Goal: Contribute content: Contribute content

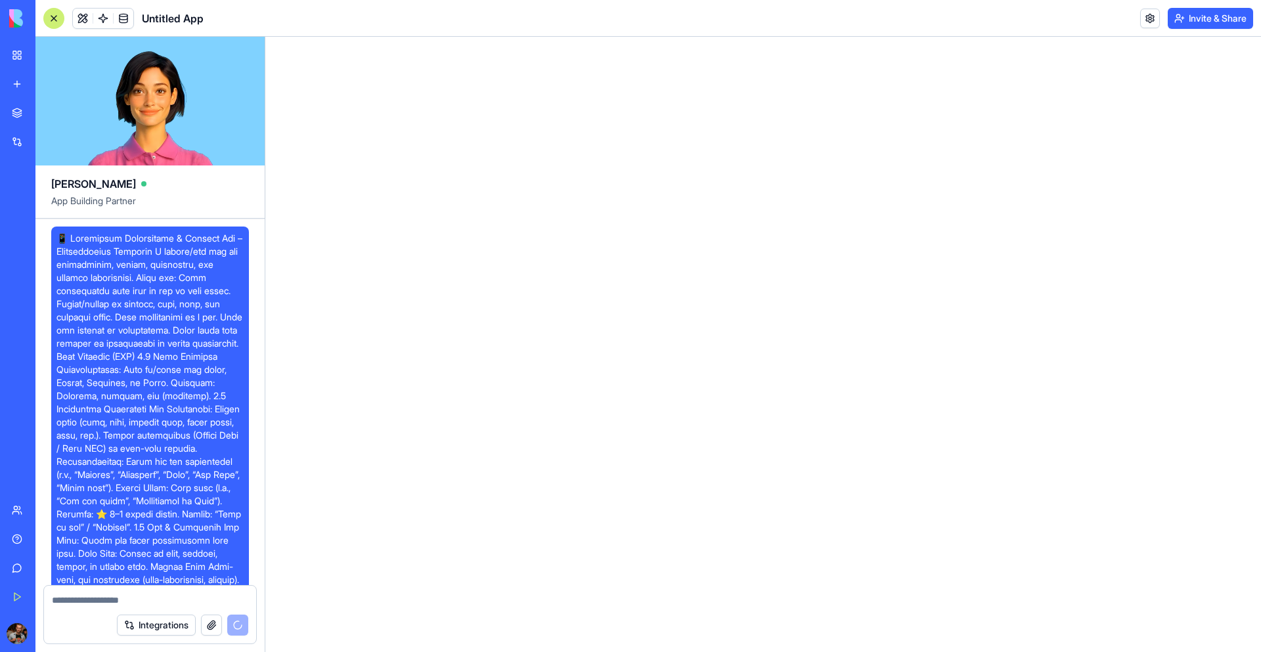
scroll to position [942, 0]
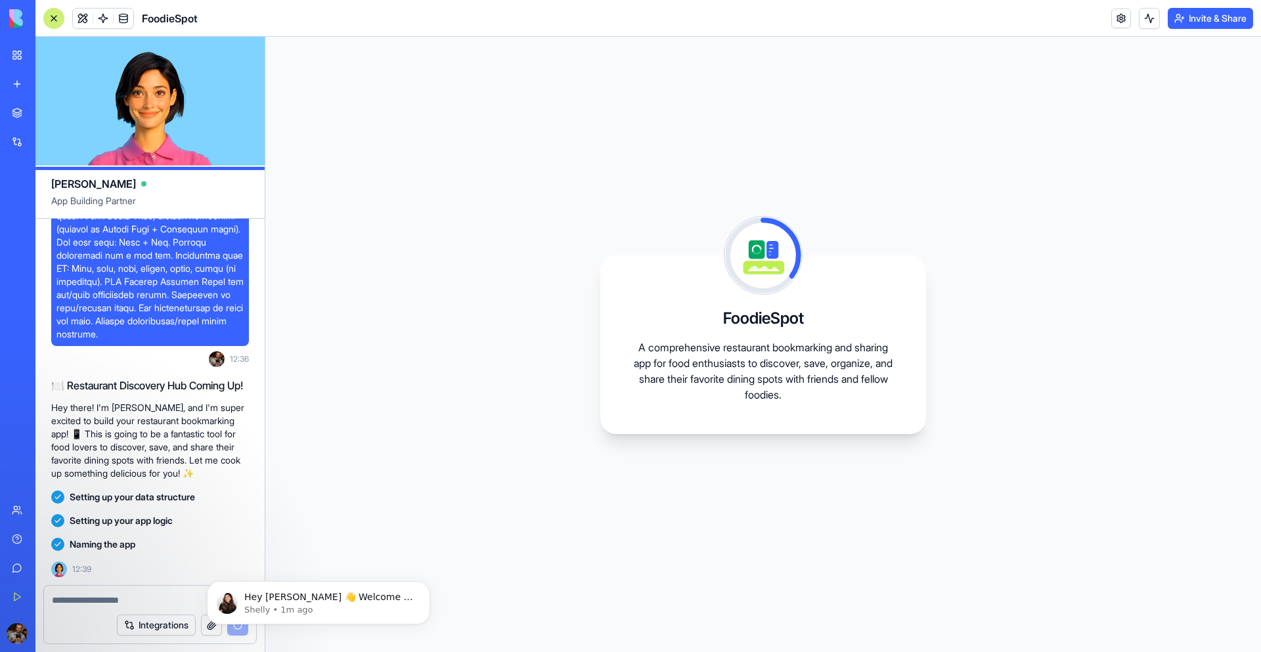
scroll to position [1247, 0]
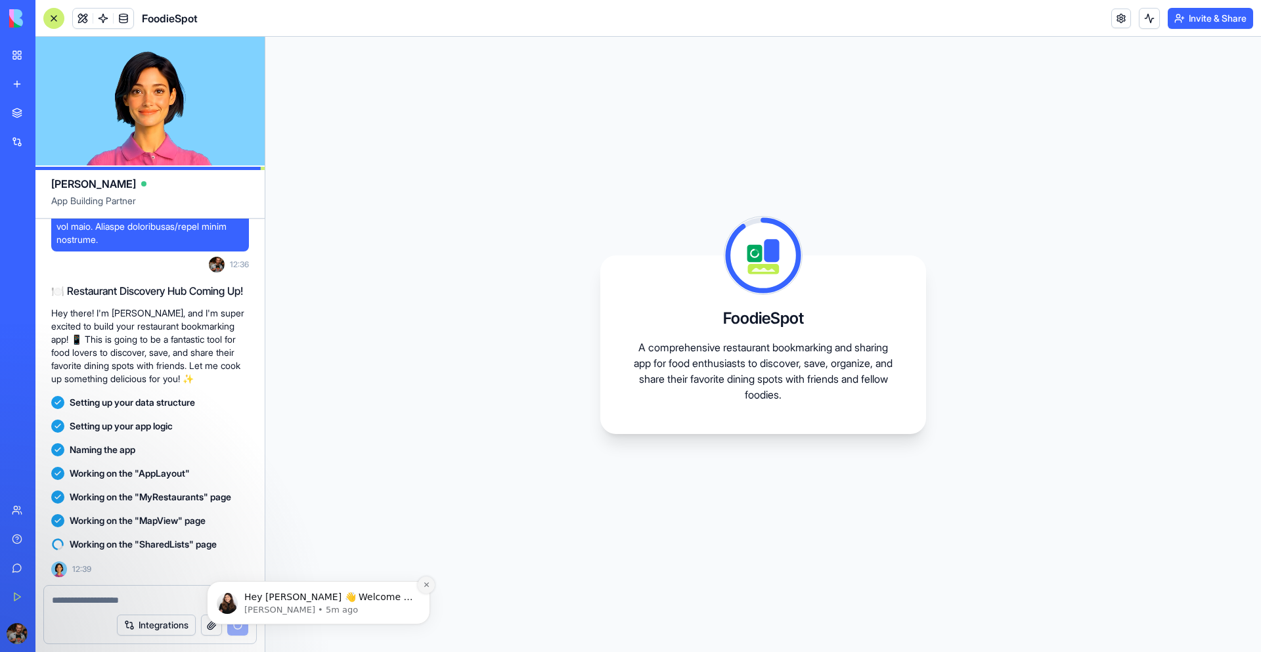
click at [426, 587] on icon "Dismiss notification" at bounding box center [426, 584] width 7 height 7
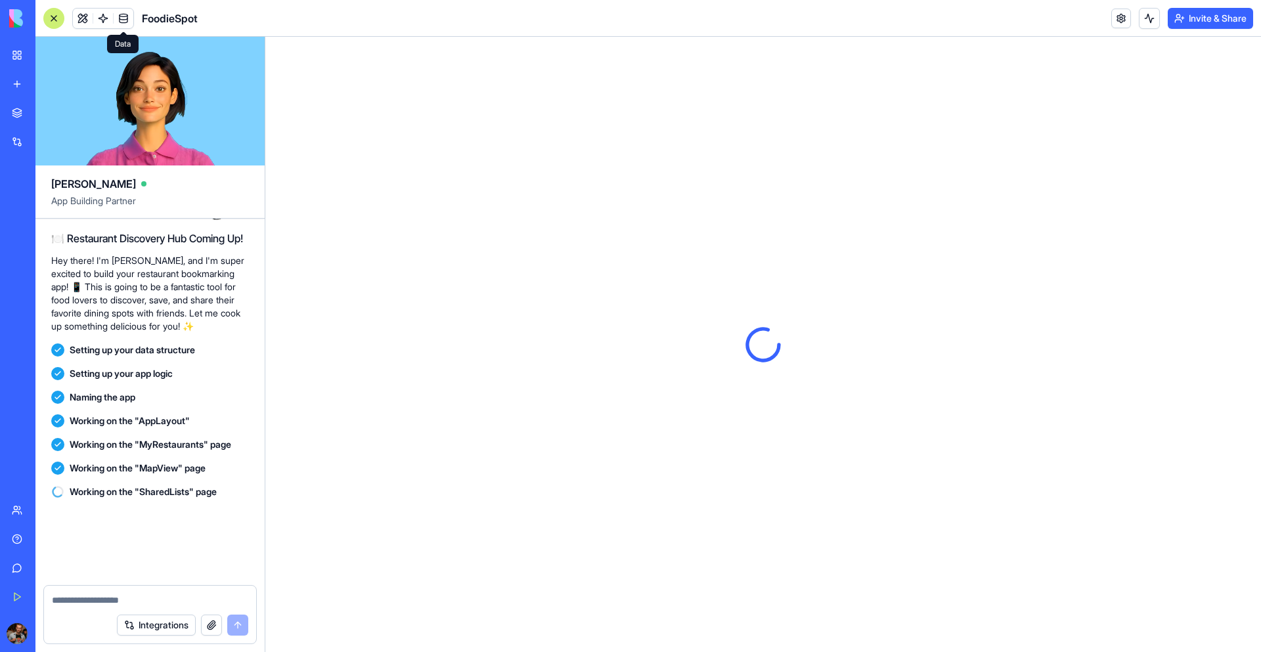
scroll to position [1423, 0]
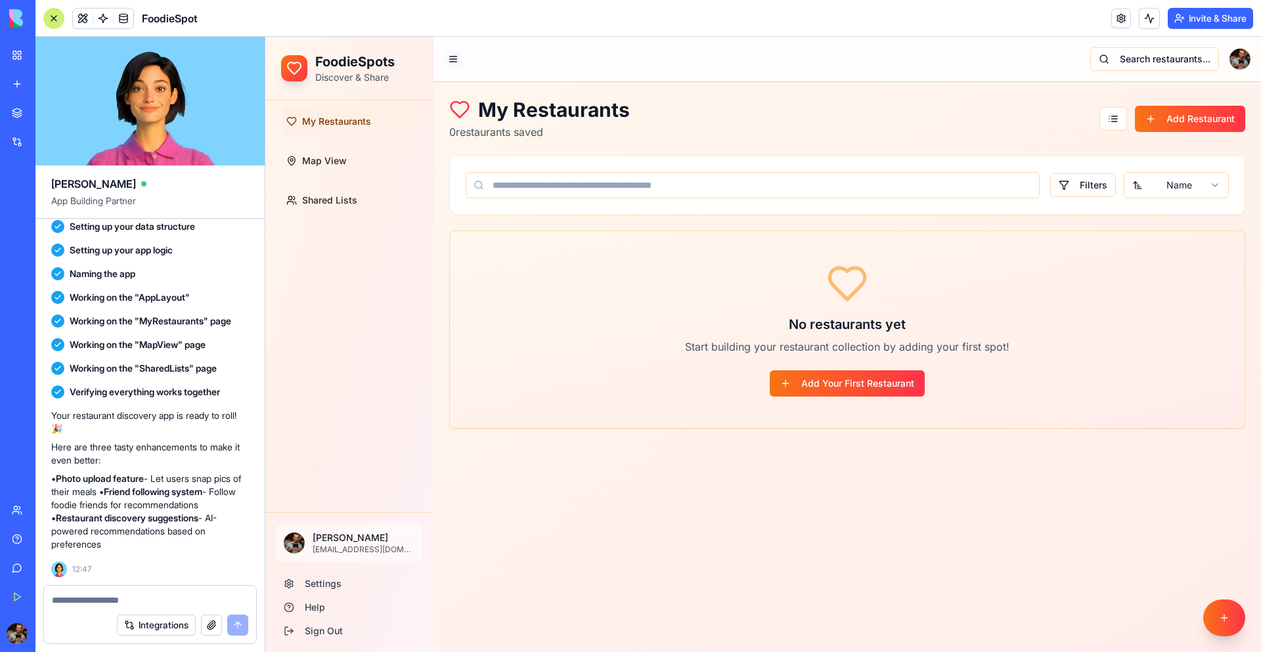
click at [457, 56] on button at bounding box center [453, 59] width 18 height 18
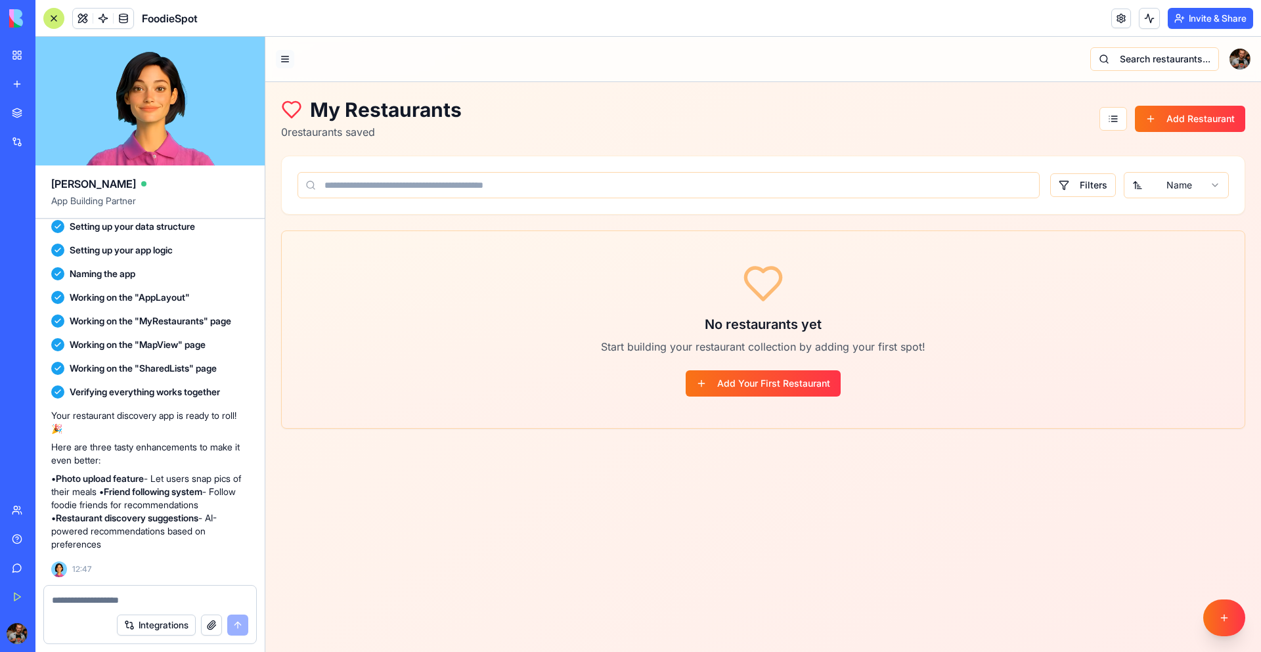
click at [286, 59] on button at bounding box center [285, 59] width 18 height 18
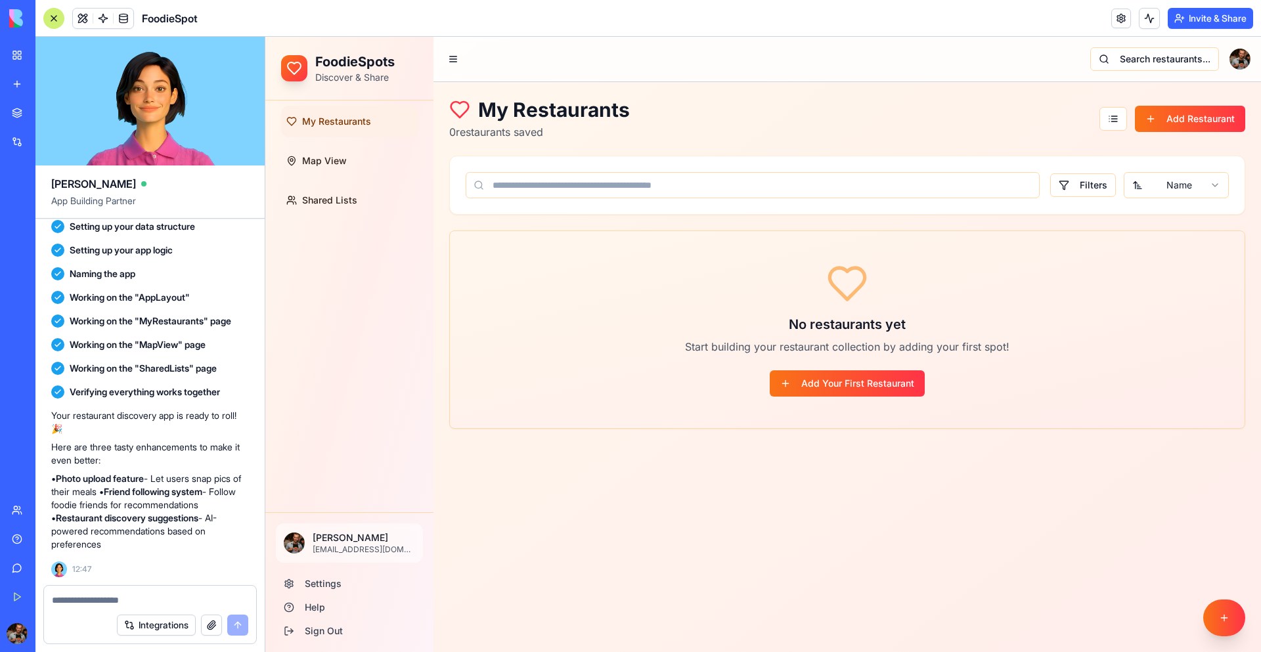
click at [154, 599] on textarea at bounding box center [150, 600] width 196 height 13
type textarea "**********"
click at [241, 623] on button "submit" at bounding box center [237, 625] width 21 height 21
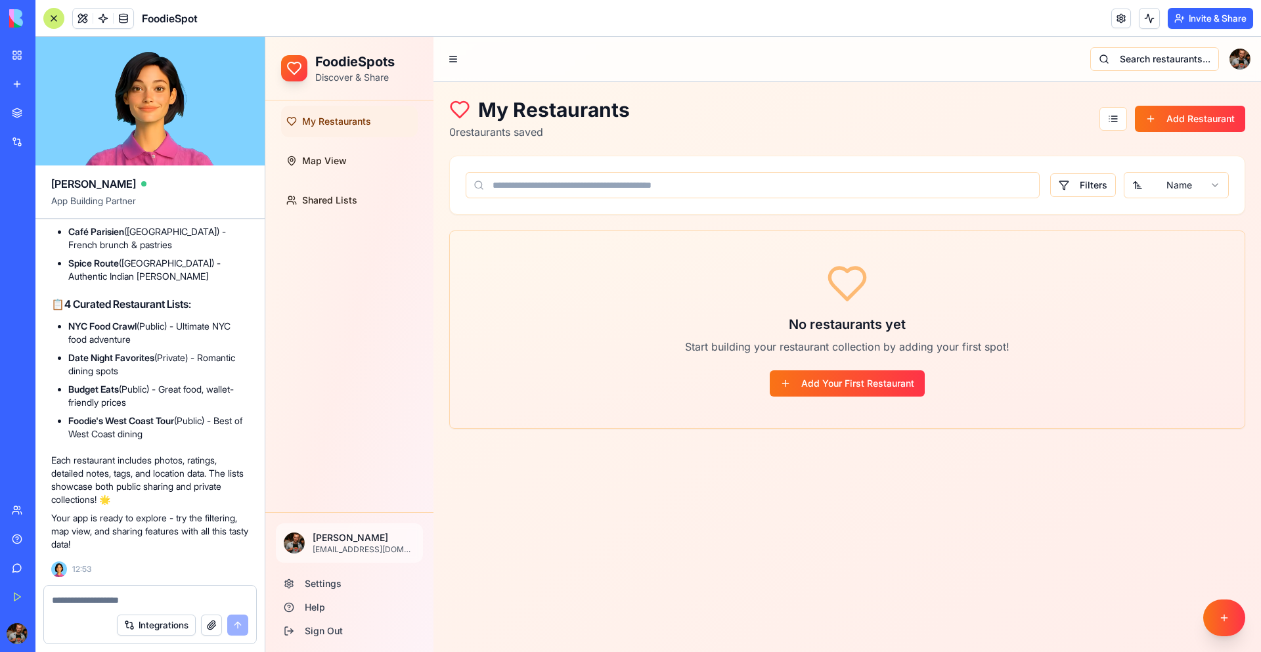
scroll to position [2253, 0]
click at [363, 198] on link "Shared Lists" at bounding box center [349, 201] width 137 height 32
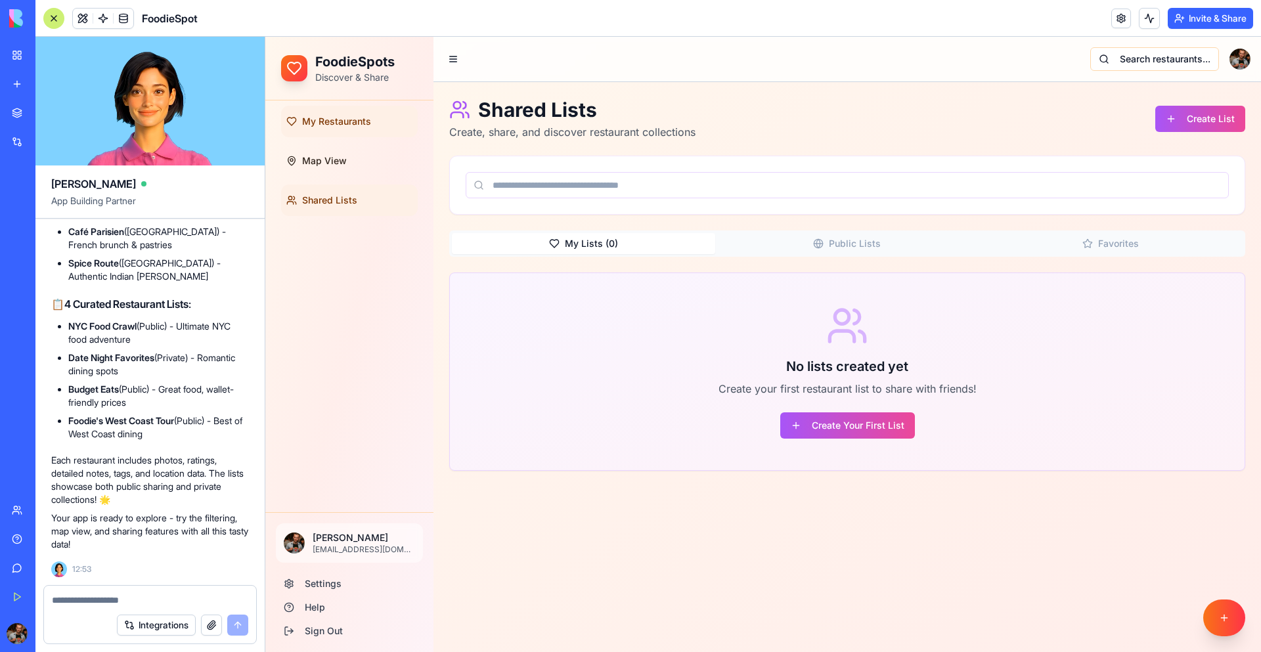
click at [358, 124] on span "My Restaurants" at bounding box center [336, 121] width 69 height 13
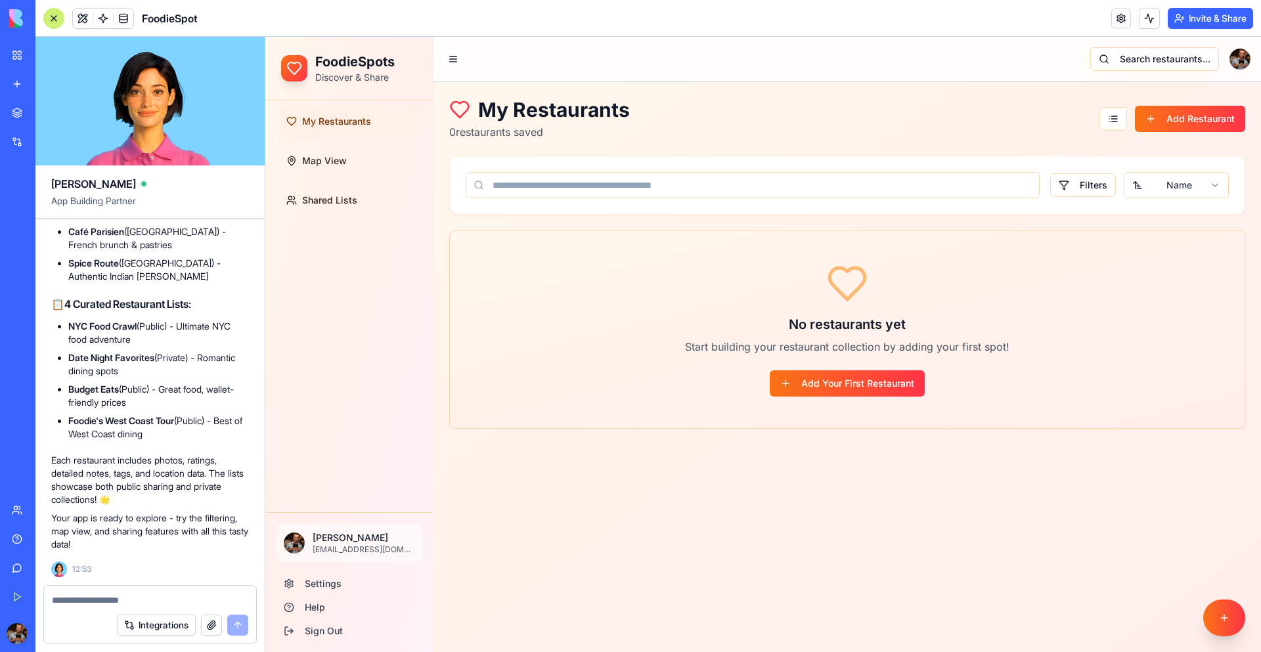
click at [155, 594] on textarea at bounding box center [150, 600] width 196 height 13
type textarea "**********"
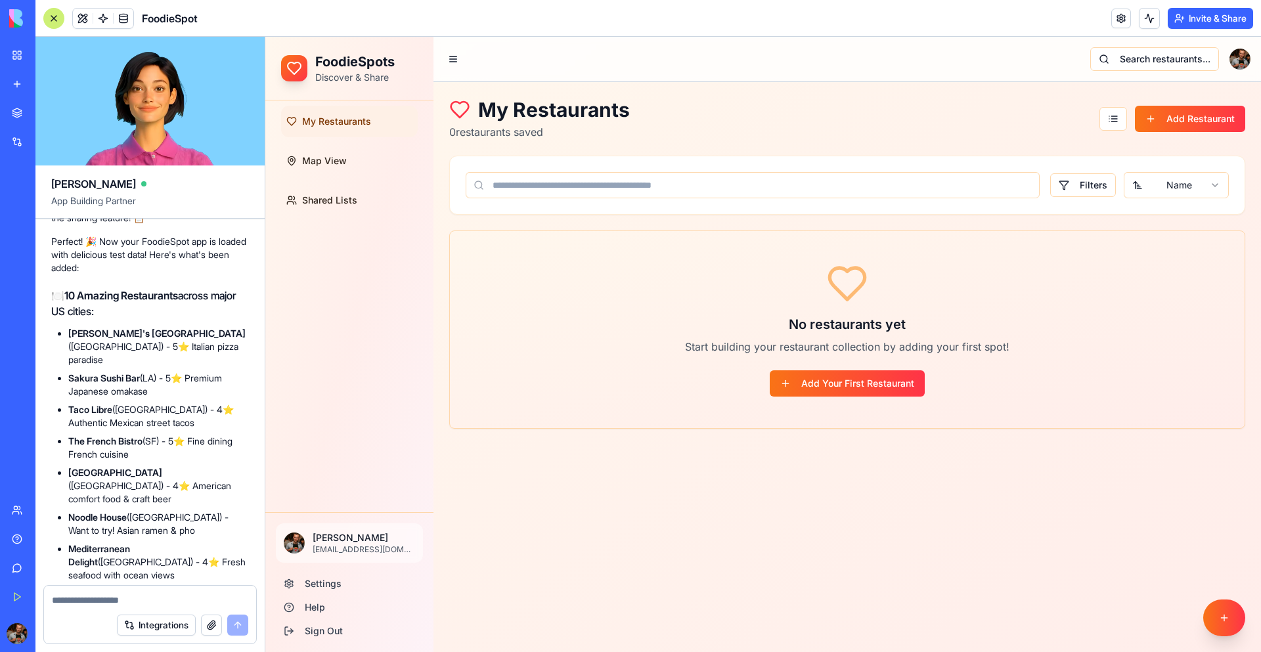
scroll to position [2725, 0]
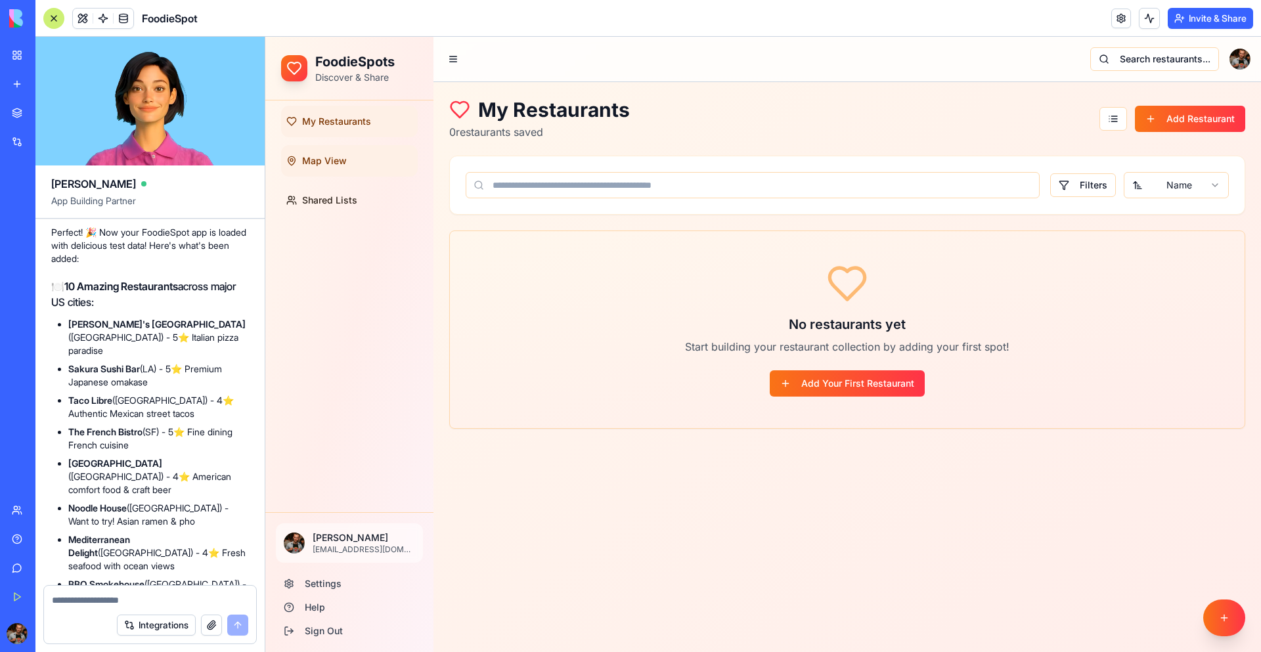
click at [317, 163] on span "Map View" at bounding box center [324, 160] width 45 height 13
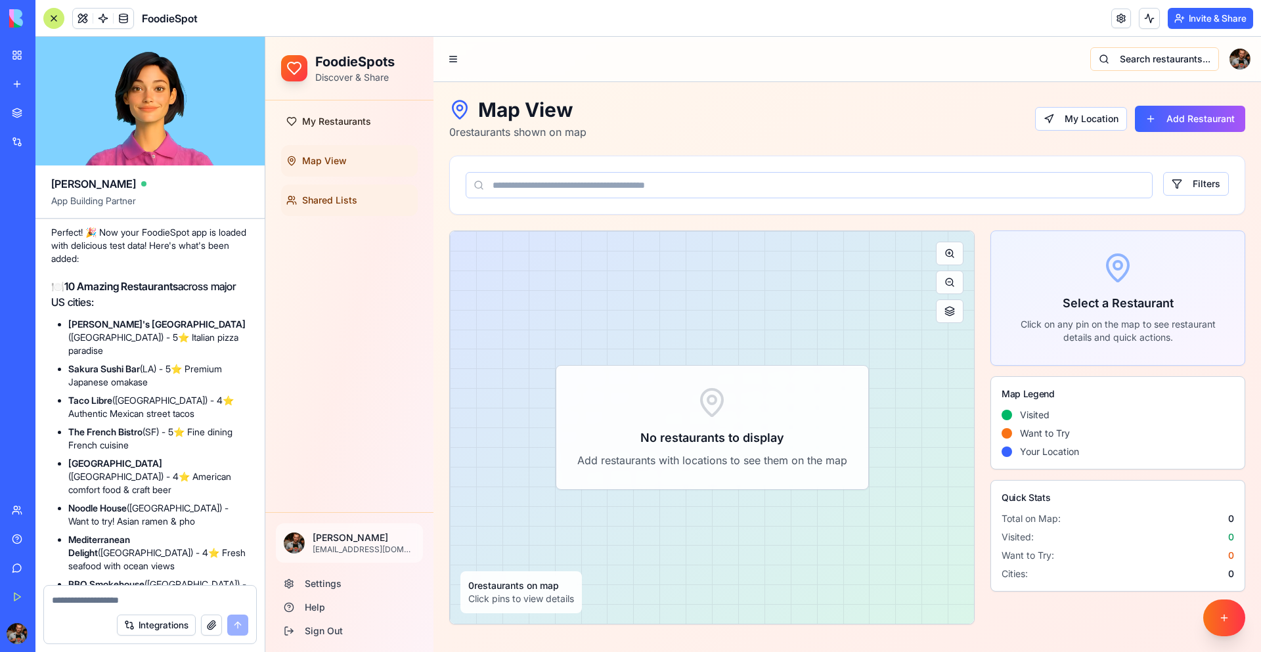
click at [327, 206] on span "Shared Lists" at bounding box center [329, 200] width 55 height 13
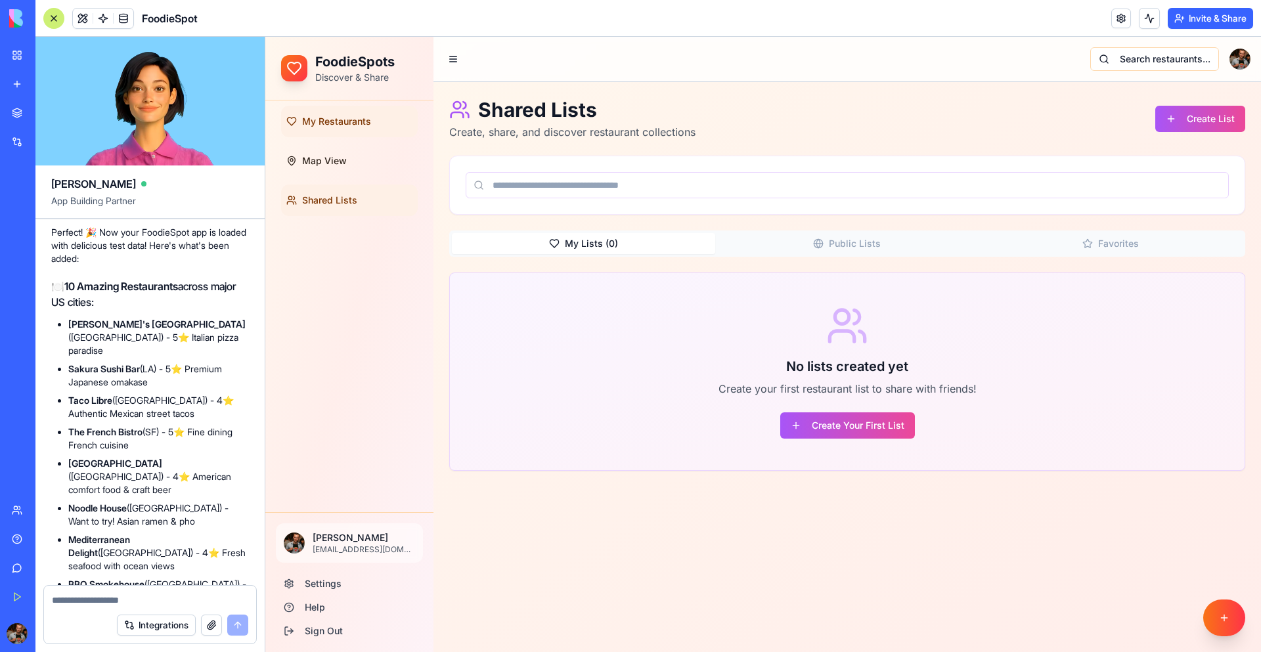
click at [322, 119] on span "My Restaurants" at bounding box center [336, 121] width 69 height 13
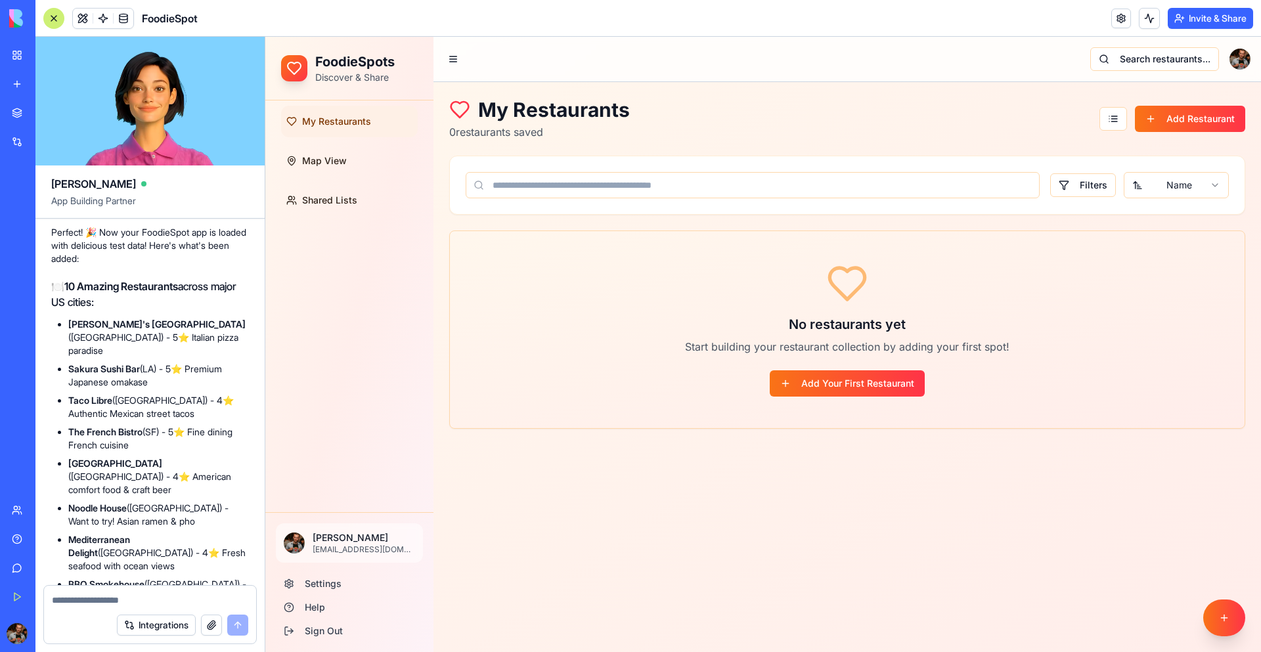
click at [136, 603] on textarea at bounding box center [150, 600] width 196 height 13
type textarea "**********"
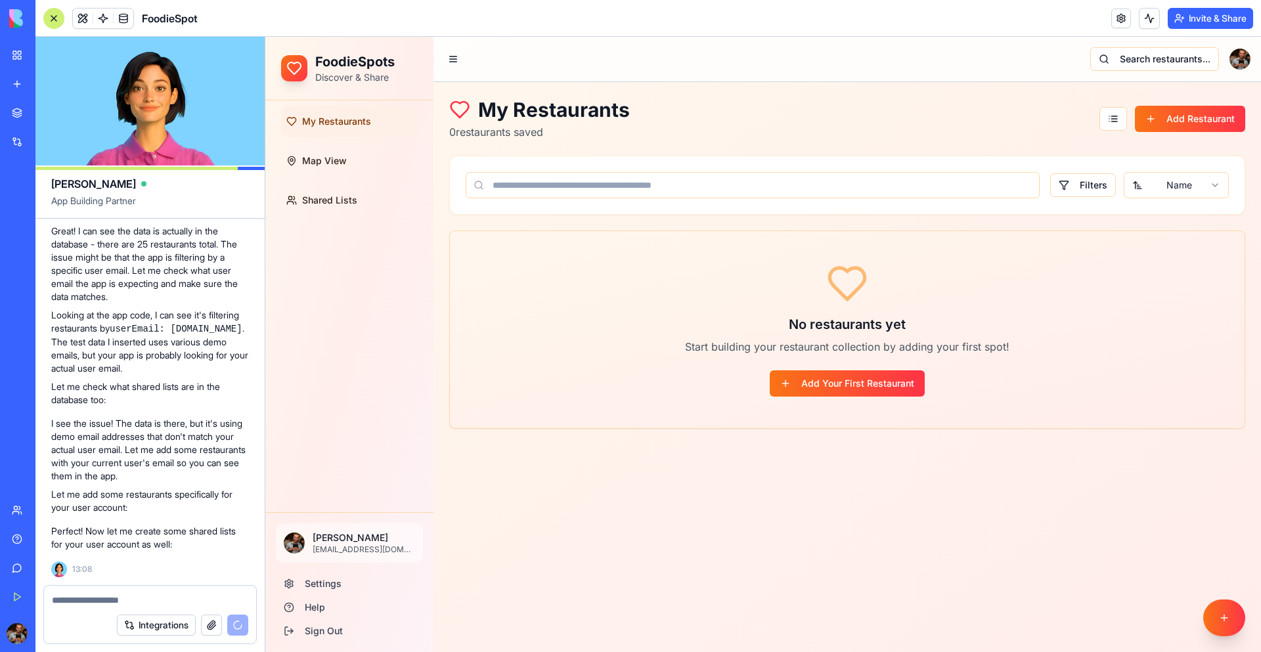
scroll to position [4285, 0]
